Goal: Task Accomplishment & Management: Manage account settings

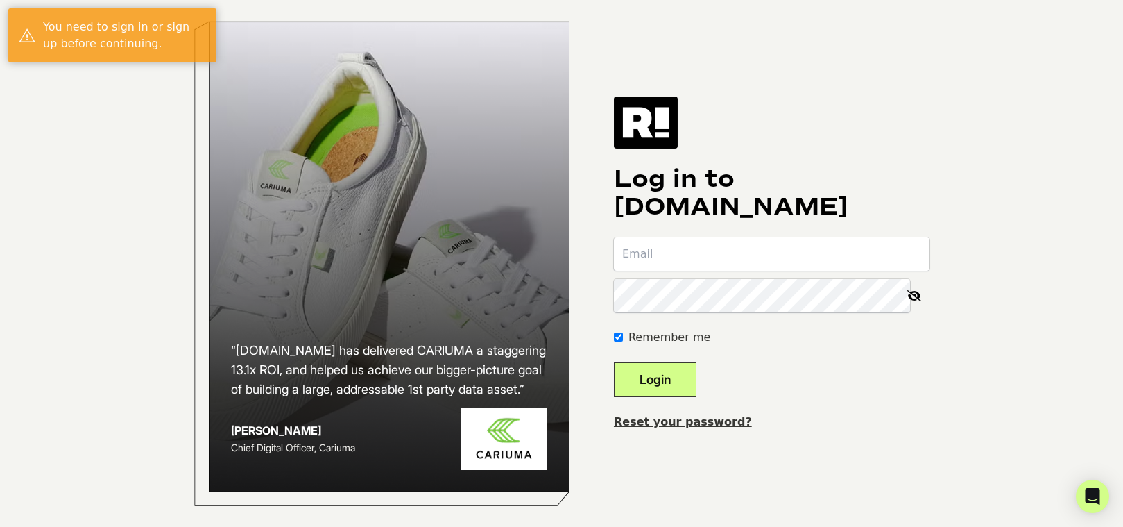
click at [680, 253] on input "email" at bounding box center [772, 253] width 316 height 33
type input "todd@caboodle.media"
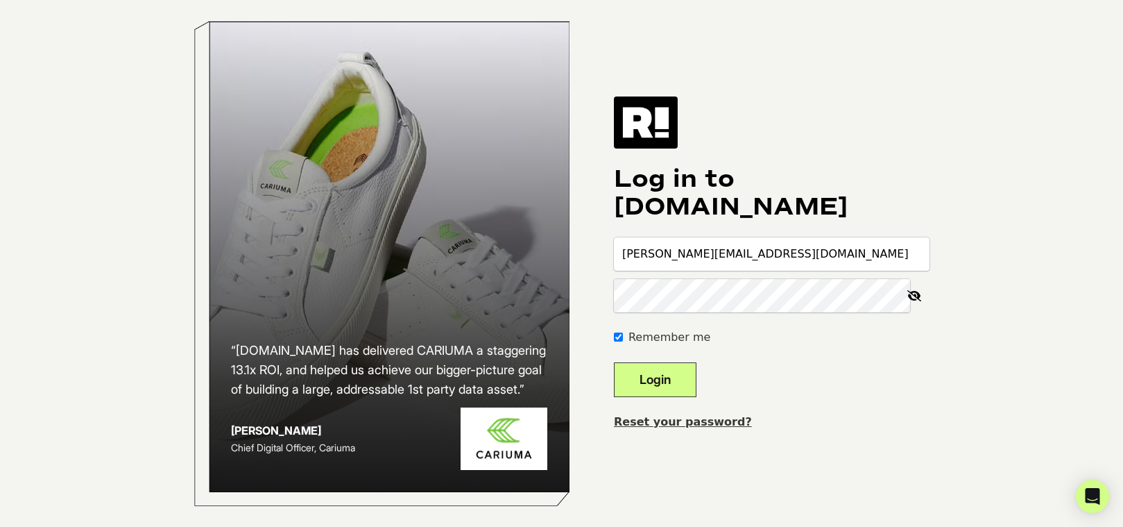
click at [908, 303] on icon at bounding box center [914, 295] width 31 height 33
click at [685, 382] on button "Login" at bounding box center [655, 379] width 83 height 35
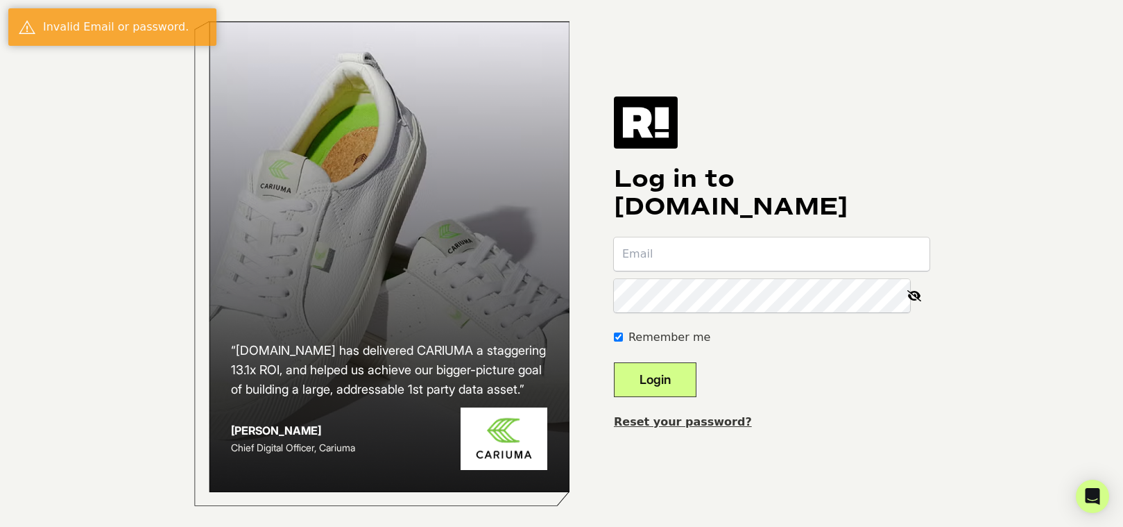
click at [686, 255] on input "email" at bounding box center [772, 253] width 316 height 33
type input "todd@caboodle.media"
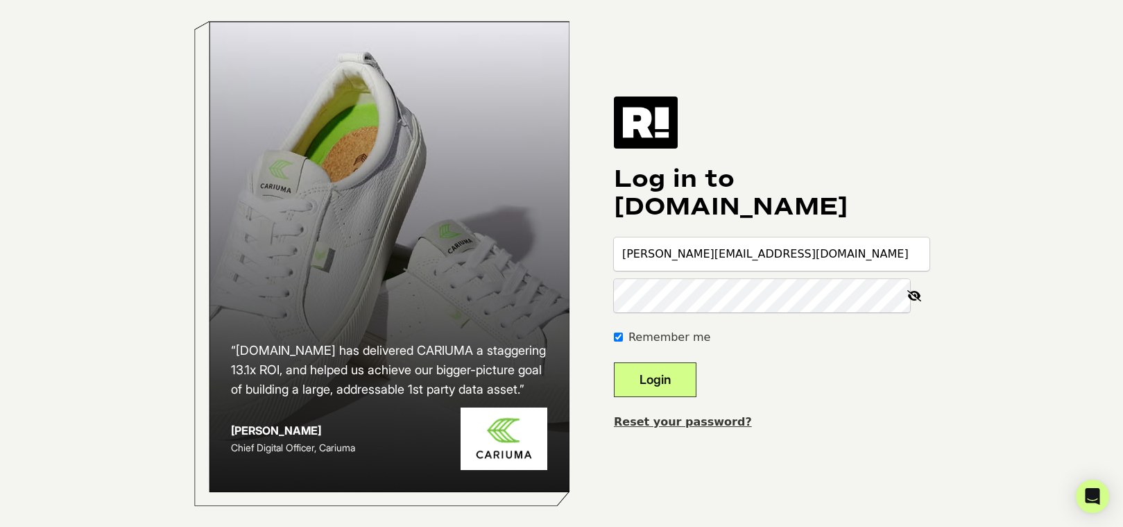
click at [697, 396] on button "Login" at bounding box center [655, 379] width 83 height 35
click at [680, 266] on input "email" at bounding box center [772, 253] width 316 height 33
click at [846, 114] on div "Log in to [DOMAIN_NAME] Remember me Login Reset your password?" at bounding box center [772, 262] width 316 height 333
